Goal: Information Seeking & Learning: Learn about a topic

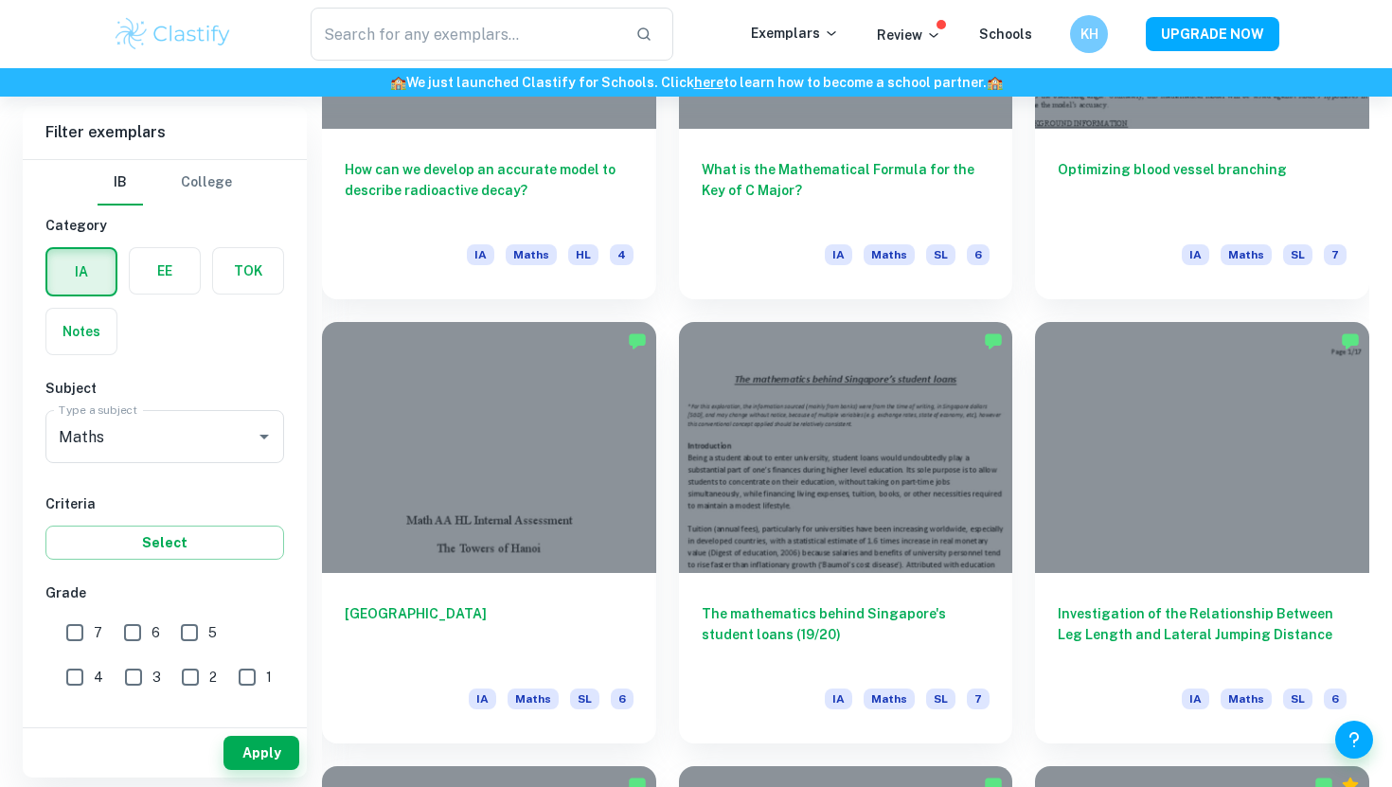
scroll to position [4288, 0]
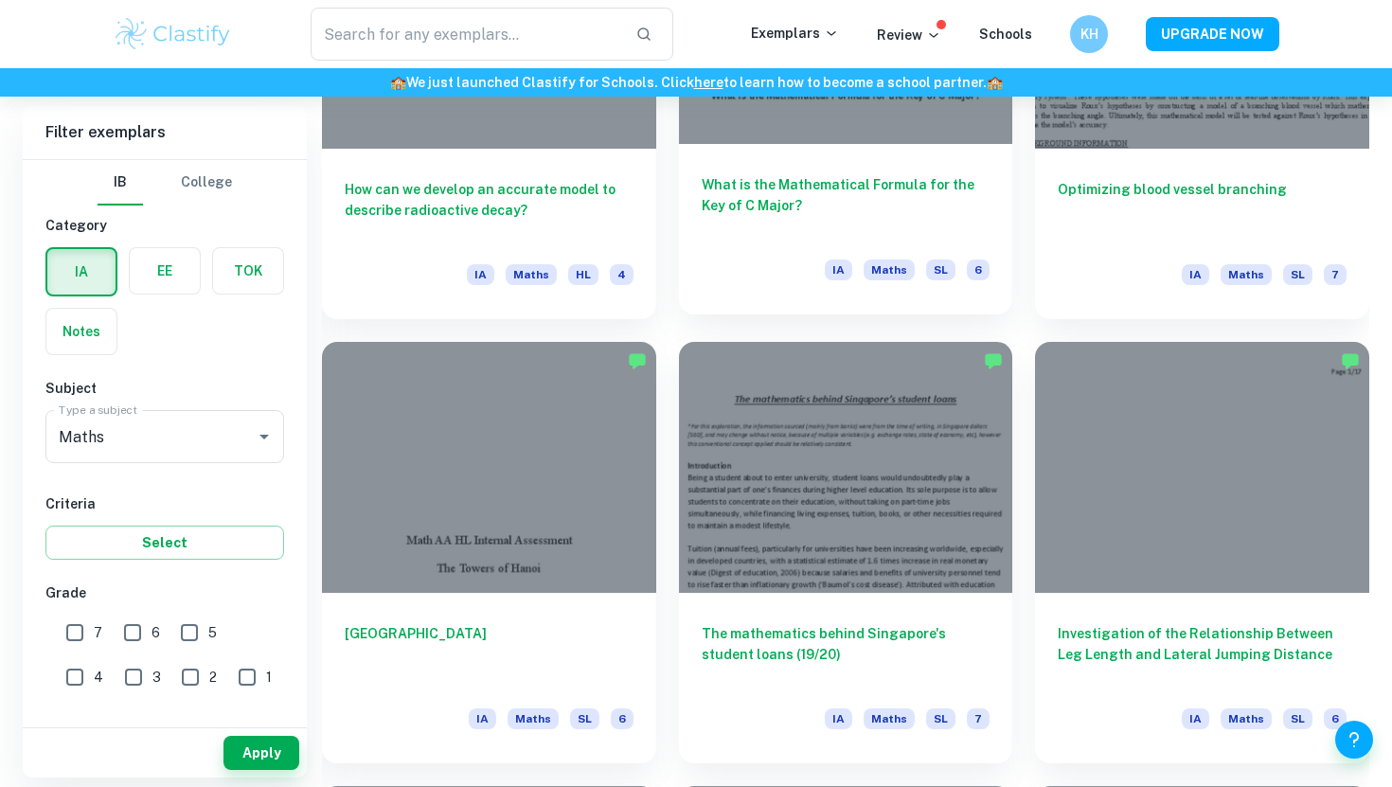
click at [803, 212] on h6 "What is the Mathematical Formula for the Key of C Major?" at bounding box center [846, 205] width 289 height 62
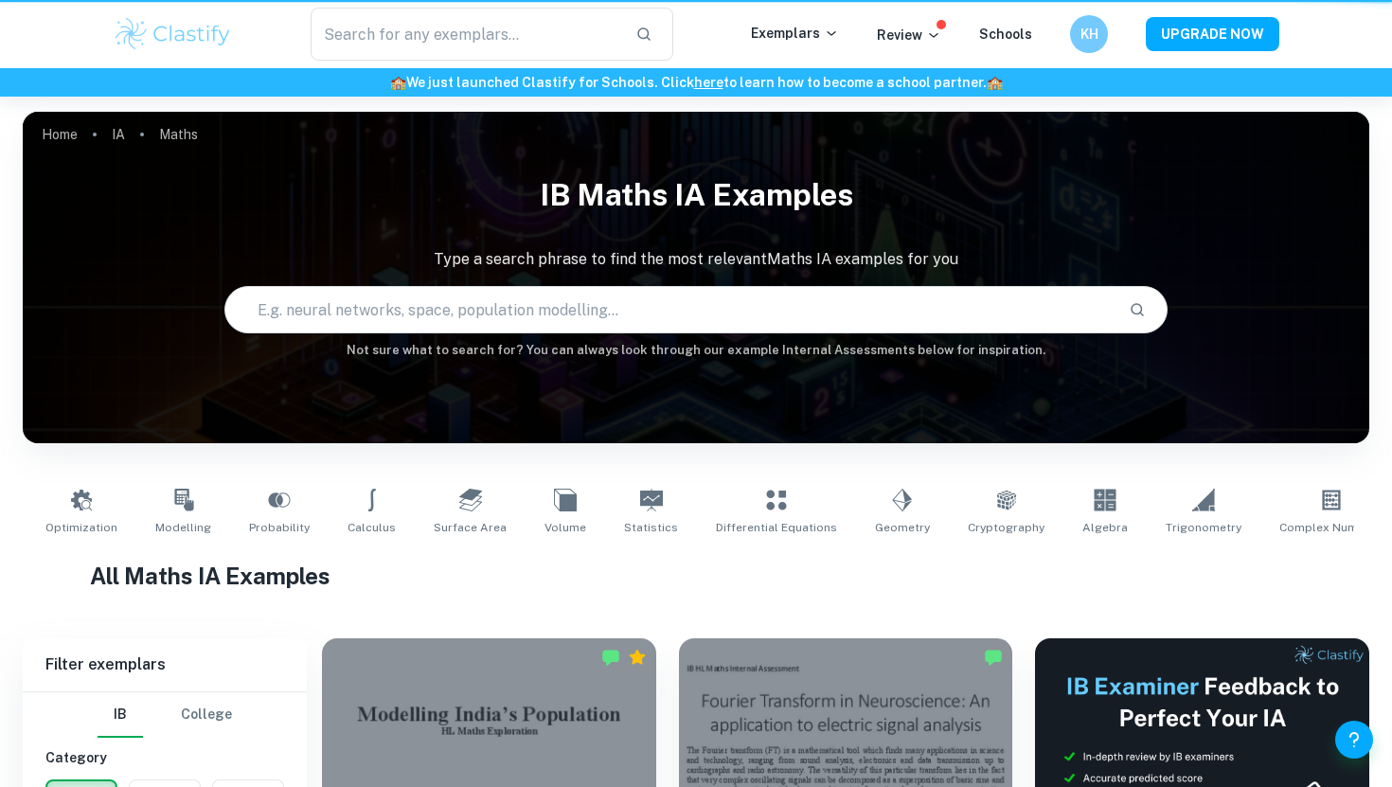
scroll to position [4288, 0]
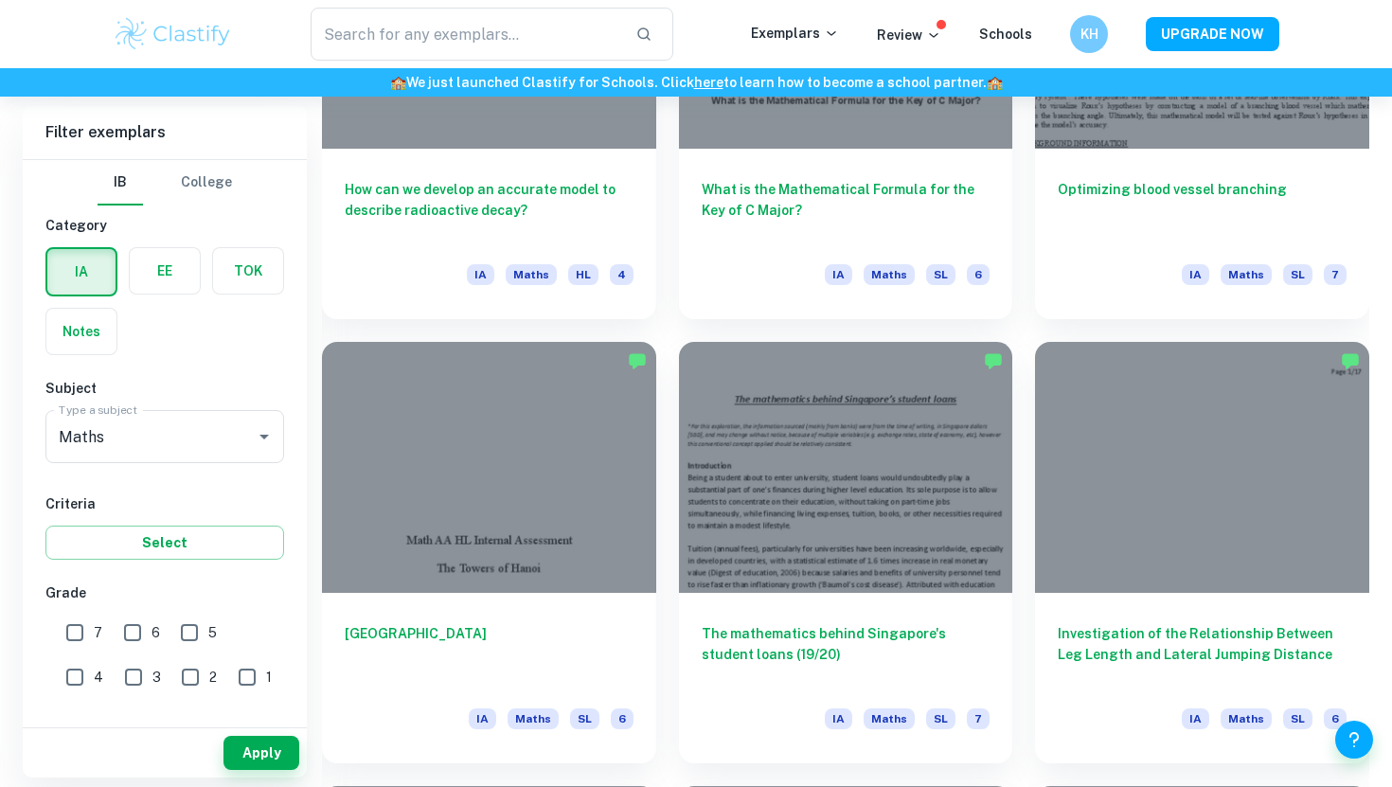
click at [76, 628] on input "7" at bounding box center [75, 633] width 38 height 38
checkbox input "true"
click at [268, 759] on button "Apply" at bounding box center [261, 753] width 76 height 34
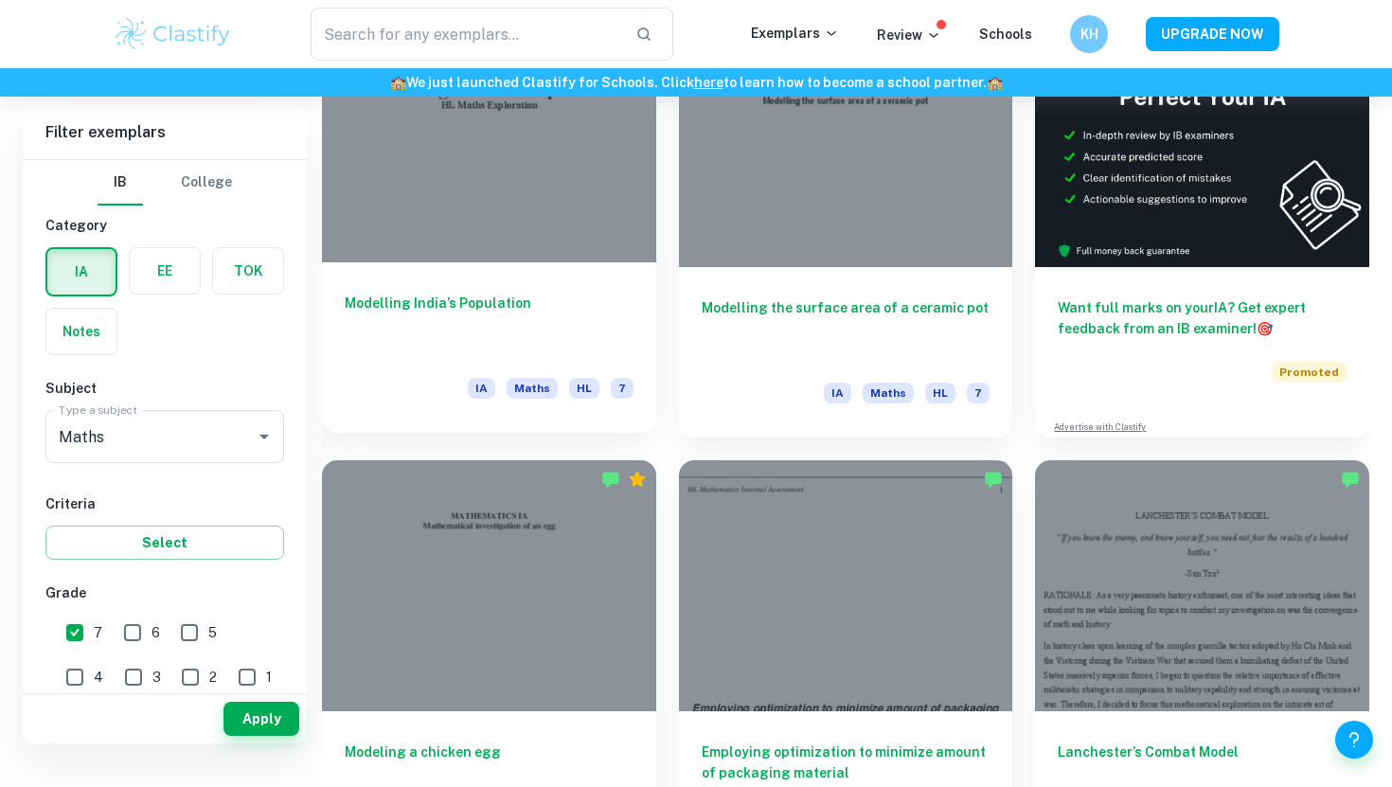
scroll to position [660, 0]
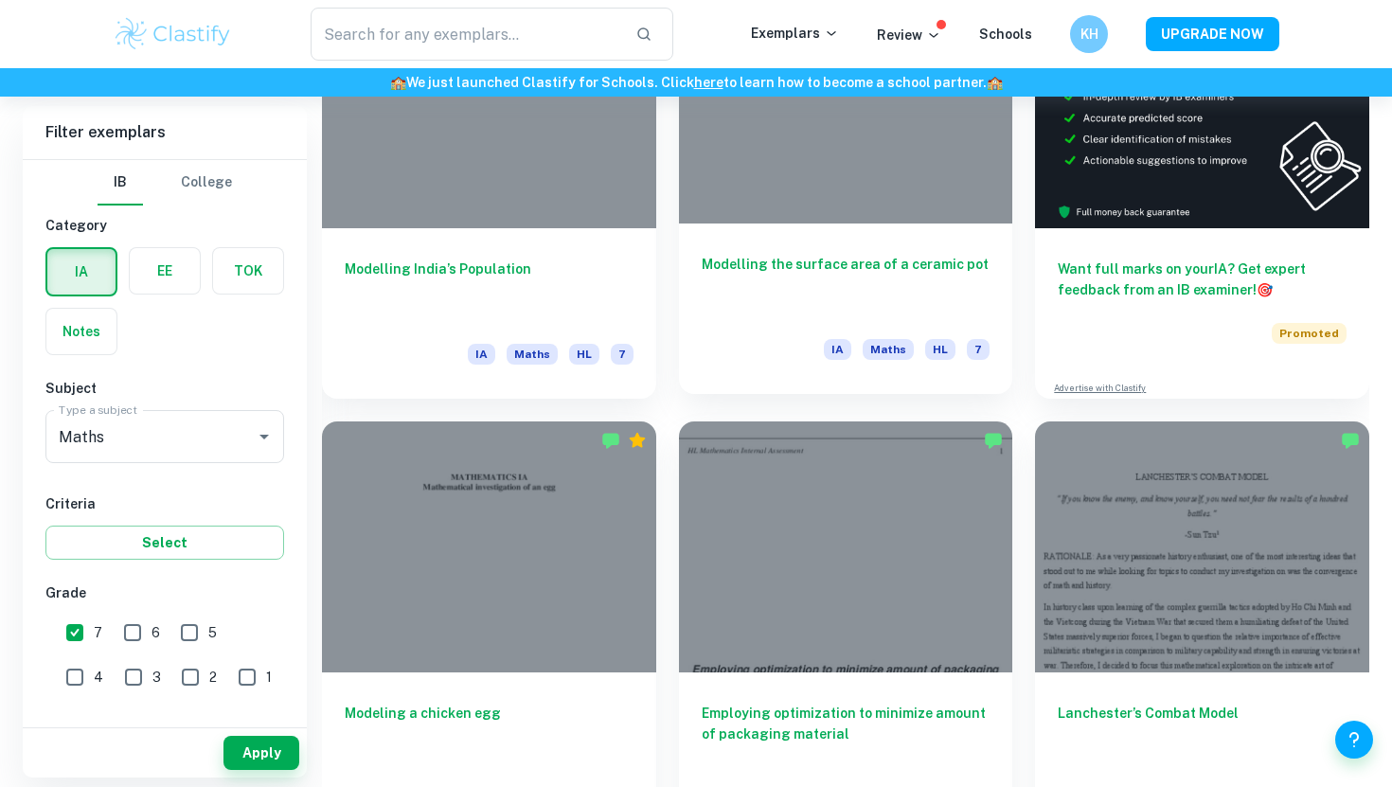
click at [824, 260] on h6 "Modelling the surface area of a ceramic pot" at bounding box center [846, 285] width 289 height 62
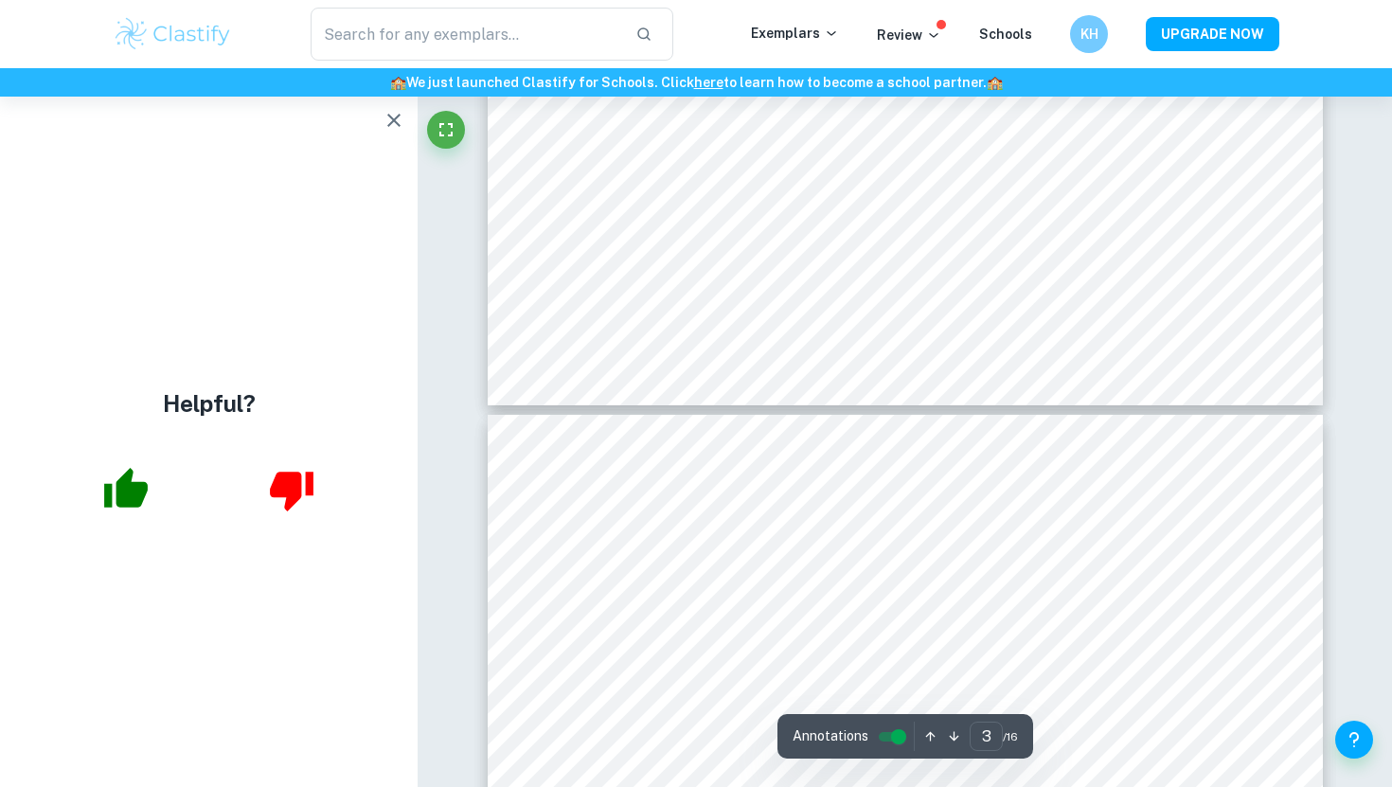
scroll to position [3548, 0]
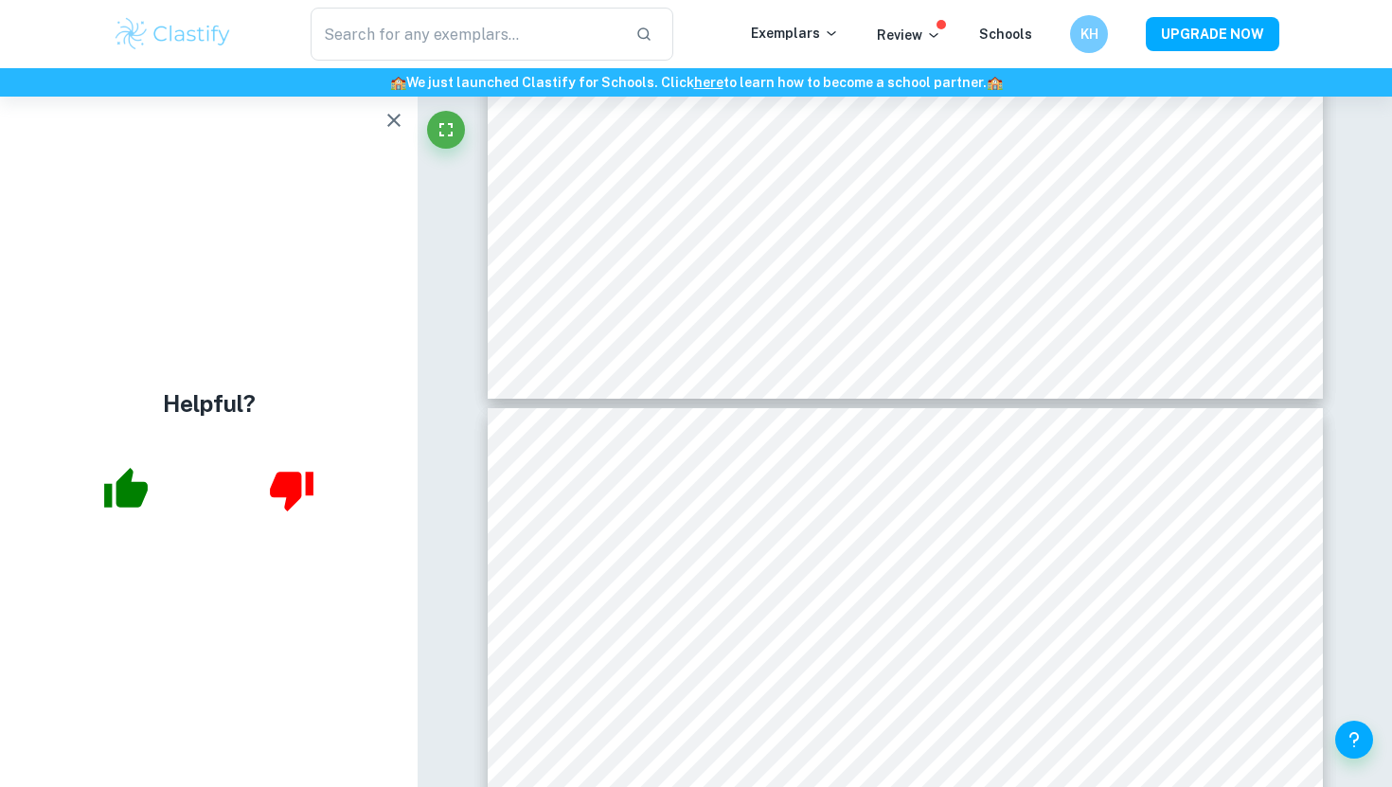
type input "4"
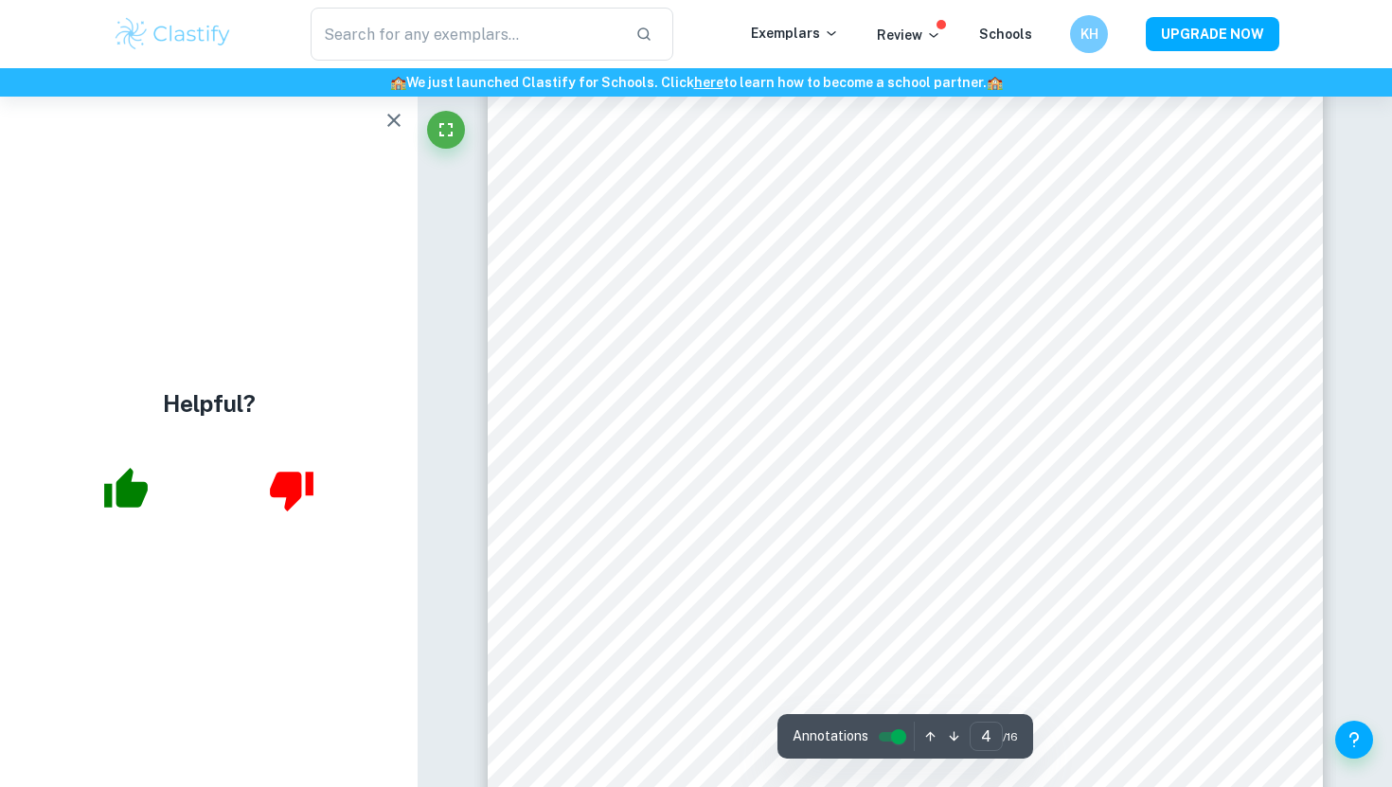
scroll to position [4303, 0]
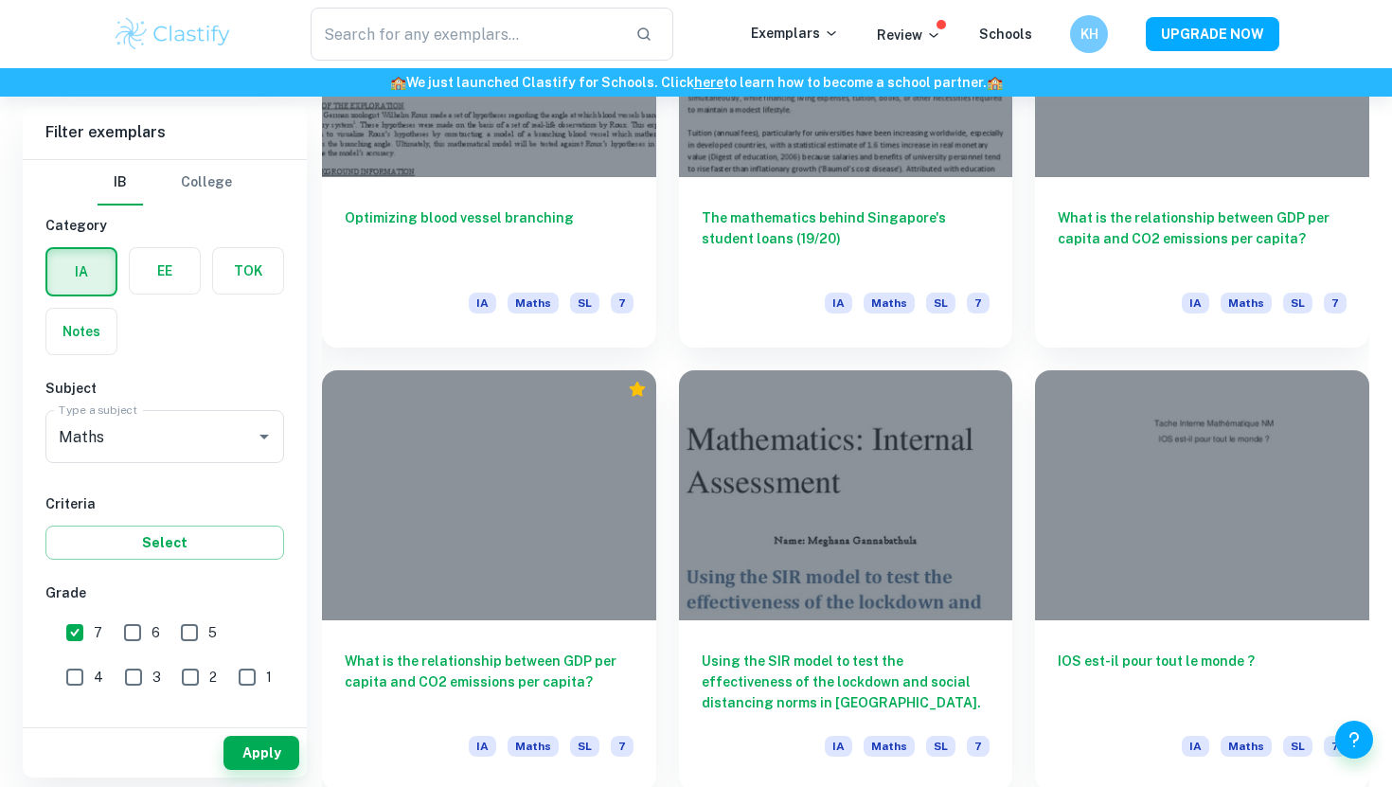
scroll to position [2041, 0]
